Goal: Complete application form

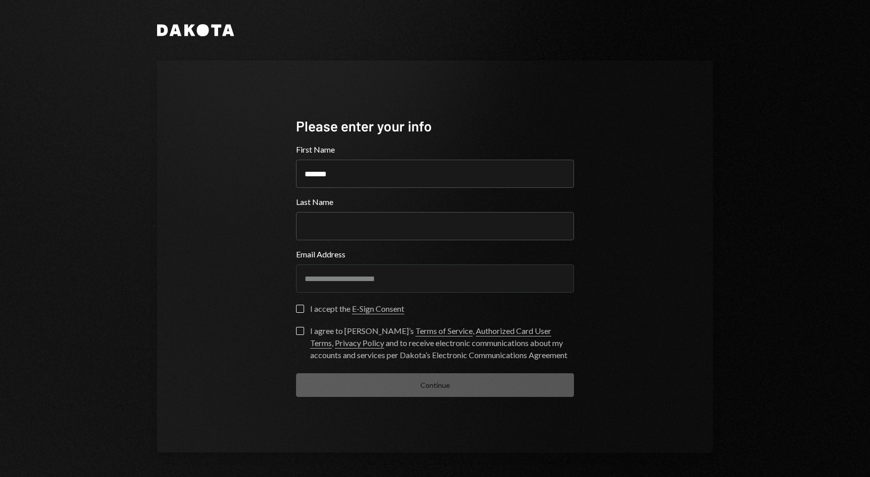
type input "*******"
click at [300, 308] on button "I accept the E-Sign Consent" at bounding box center [300, 309] width 8 height 8
click at [298, 328] on button "I agree to [PERSON_NAME]’s Terms of Service , Authorized Card User Terms , Priv…" at bounding box center [300, 331] width 8 height 8
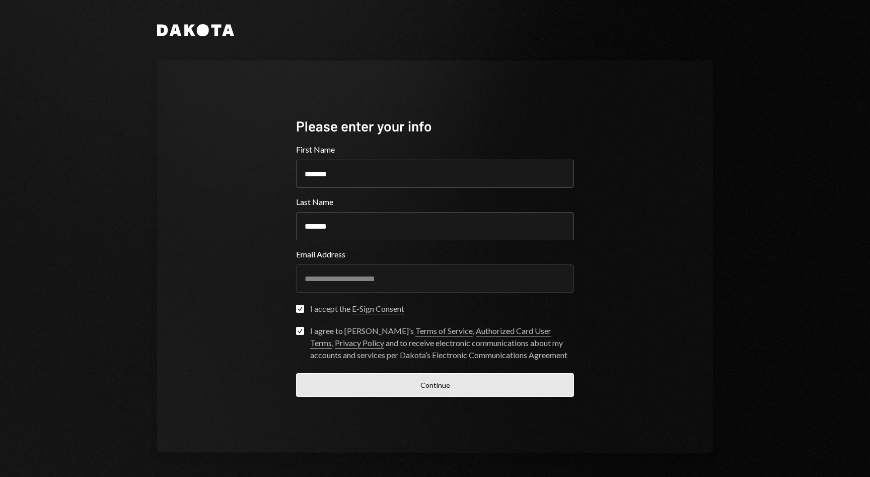
click at [340, 384] on button "Continue" at bounding box center [435, 385] width 278 height 24
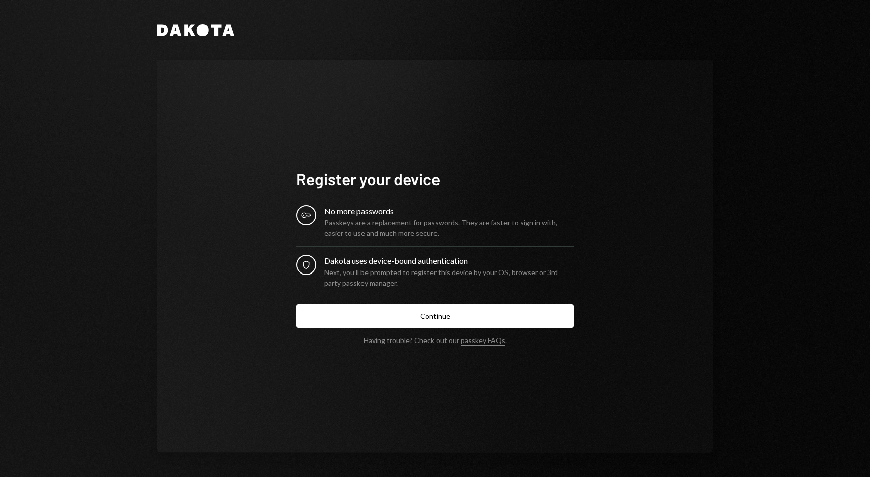
click at [361, 213] on div "No more passwords" at bounding box center [449, 211] width 250 height 12
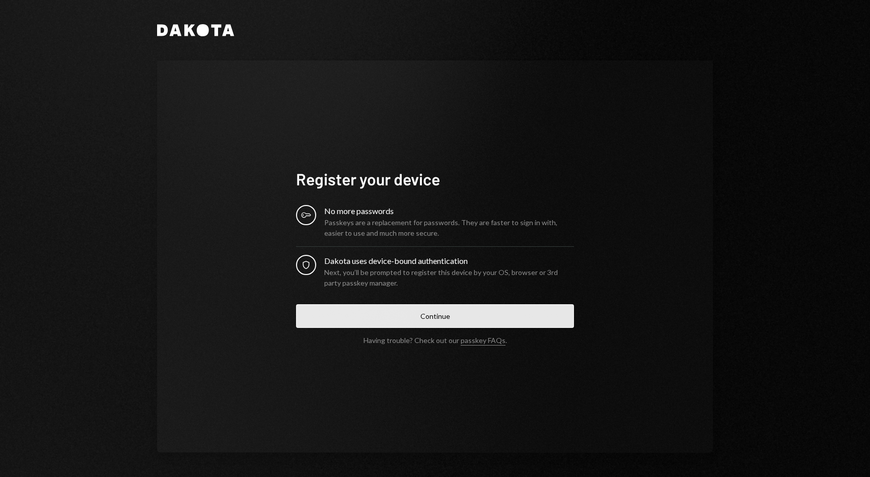
click at [438, 322] on button "Continue" at bounding box center [435, 316] width 278 height 24
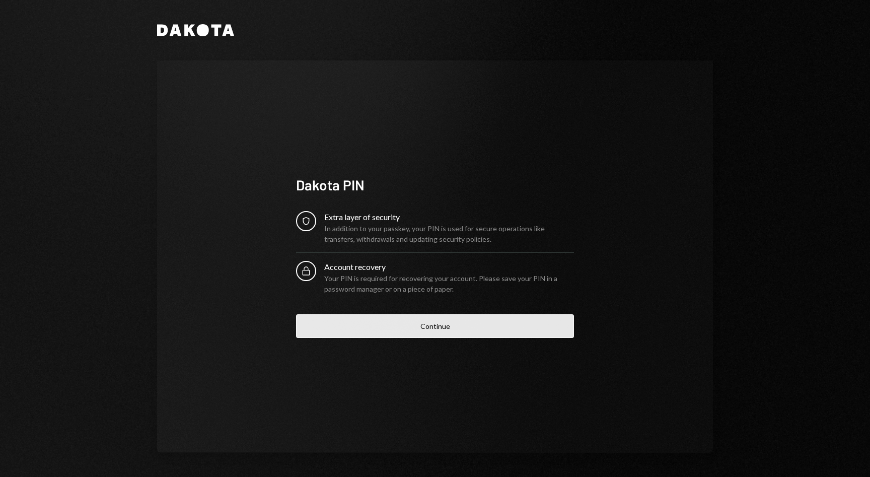
click at [426, 328] on button "Continue" at bounding box center [435, 326] width 278 height 24
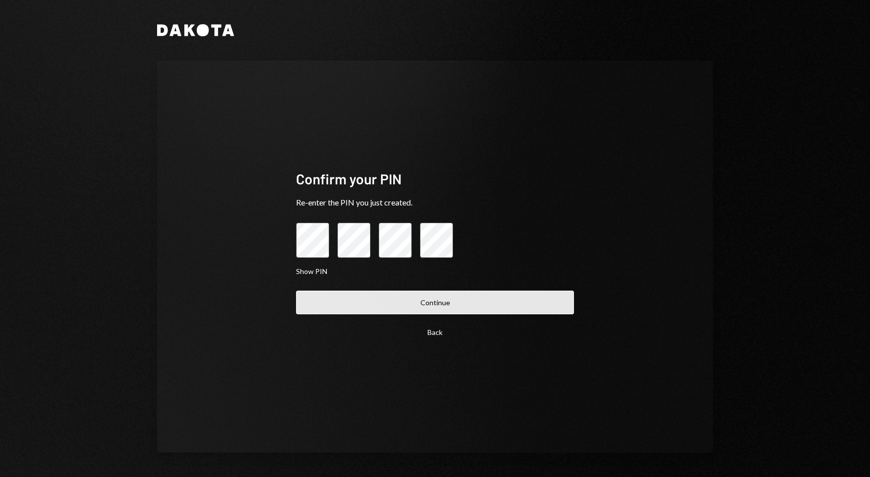
click at [499, 305] on button "Continue" at bounding box center [435, 303] width 278 height 24
